Goal: Find specific fact: Find contact information

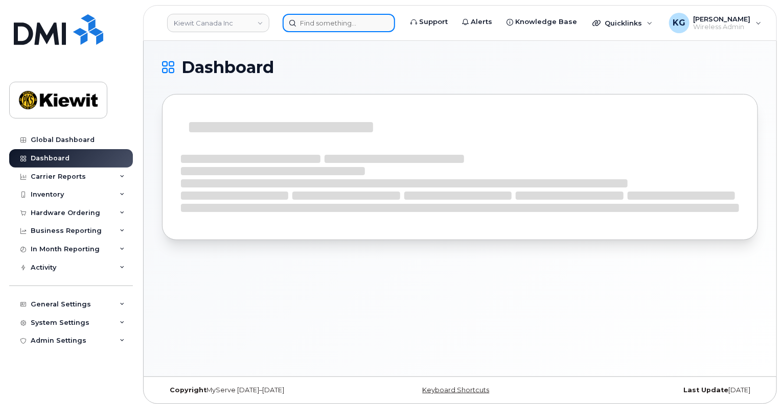
click at [326, 26] on input at bounding box center [339, 23] width 112 height 18
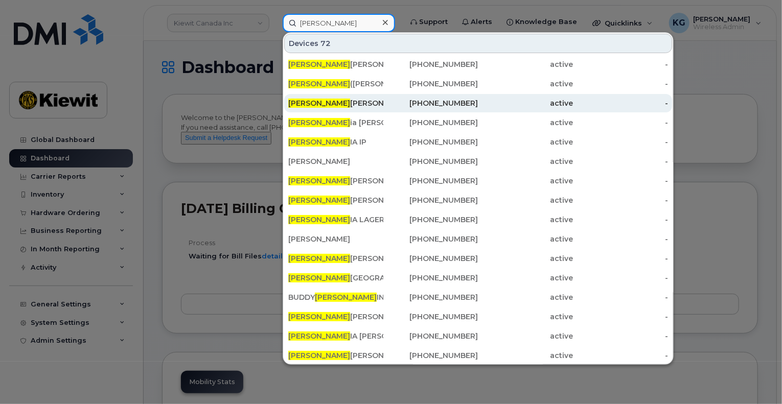
type input "[PERSON_NAME]"
click at [321, 98] on div "[PERSON_NAME]" at bounding box center [335, 103] width 95 height 10
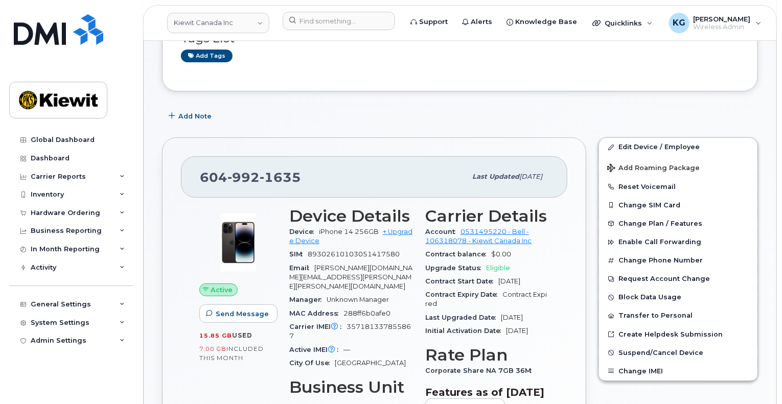
scroll to position [204, 0]
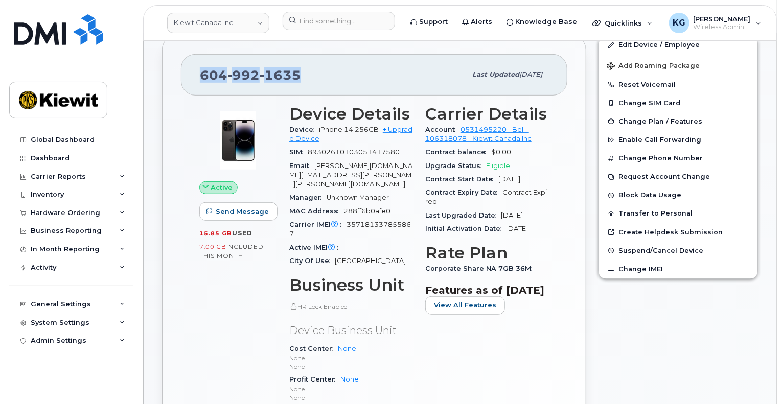
drag, startPoint x: 299, startPoint y: 73, endPoint x: 188, endPoint y: 74, distance: 110.9
click at [188, 74] on div "604 992 1635 Last updated May 20, 2025" at bounding box center [374, 74] width 386 height 41
copy span "604 992 1635"
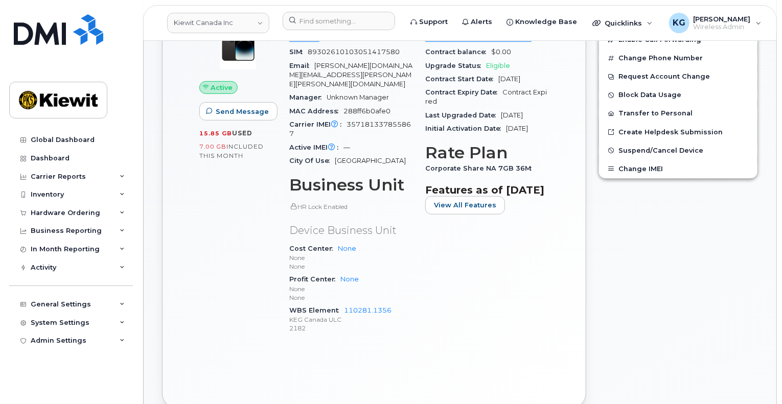
scroll to position [307, 0]
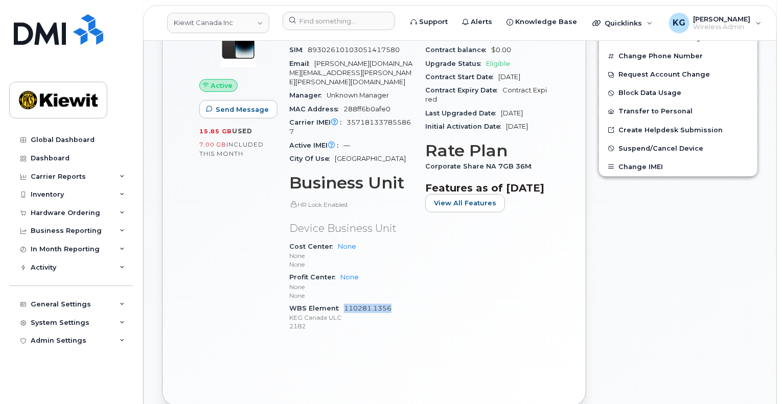
drag, startPoint x: 393, startPoint y: 291, endPoint x: 344, endPoint y: 292, distance: 49.1
click at [344, 302] on div "WBS Element 110281.1356 KEG Canada ULC 2182" at bounding box center [351, 317] width 124 height 31
copy link "110281.1356"
